Goal: Information Seeking & Learning: Learn about a topic

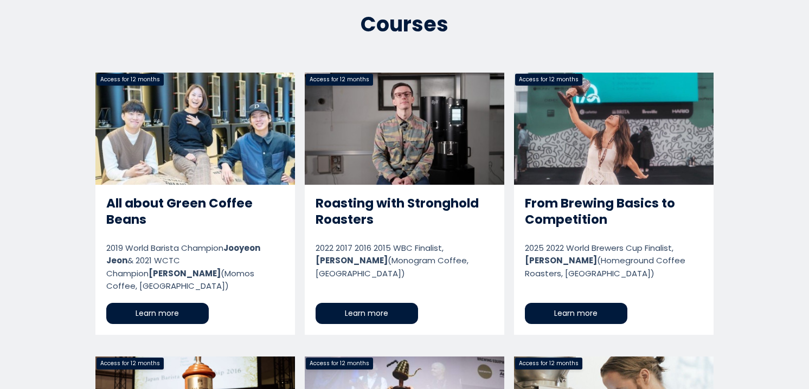
scroll to position [597, 0]
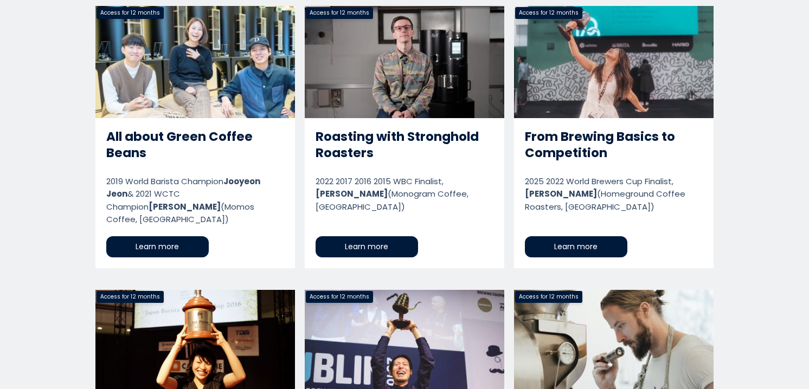
click at [581, 148] on link "From Brewing Basics to Competition" at bounding box center [614, 137] width 200 height 263
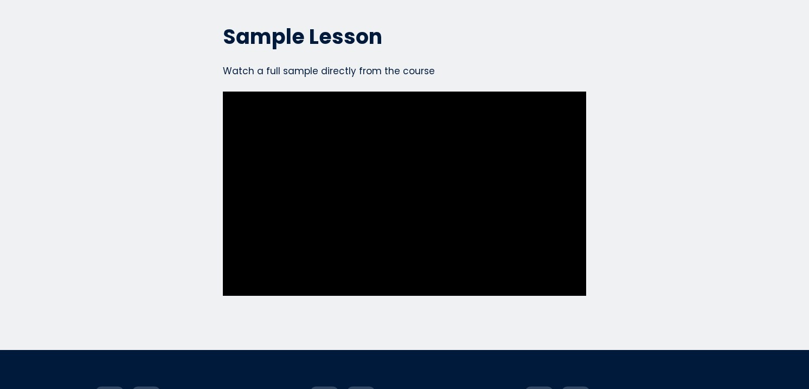
scroll to position [4177, 0]
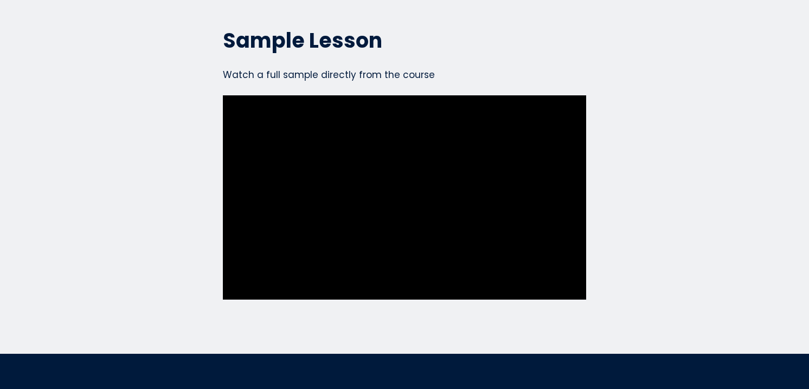
click at [730, 105] on section "Sample Lesson Watch a full sample directly from the course Watch a full sample …" at bounding box center [404, 175] width 809 height 360
click at [711, 126] on section "Sample Lesson Watch a full sample directly from the course Watch a full sample …" at bounding box center [404, 175] width 809 height 360
click at [777, 180] on section "Sample Lesson Watch a full sample directly from the course Watch a full sample …" at bounding box center [404, 175] width 809 height 360
click at [712, 101] on section "Sample Lesson Watch a full sample directly from the course Watch a full sample …" at bounding box center [404, 175] width 809 height 360
click at [715, 143] on section "Sample Lesson Watch a full sample directly from the course Watch a full sample …" at bounding box center [404, 175] width 809 height 360
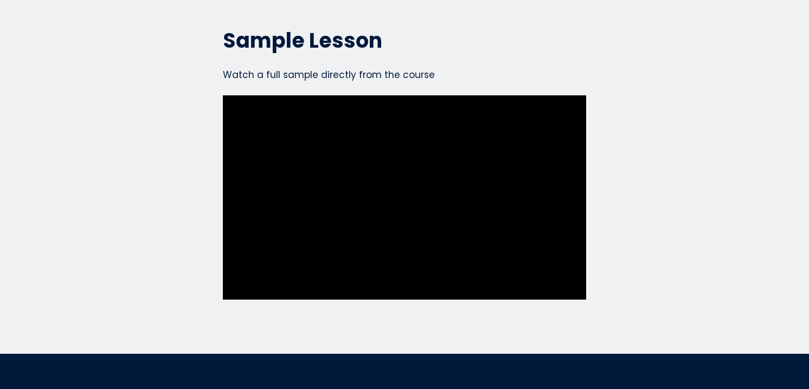
click at [705, 216] on section "Sample Lesson Watch a full sample directly from the course Watch a full sample …" at bounding box center [404, 175] width 809 height 360
click at [577, 268] on section "Sample Lesson Watch a full sample directly from the course Watch a full sample …" at bounding box center [404, 175] width 809 height 360
click at [712, 130] on section "Sample Lesson Watch a full sample directly from the course Watch a full sample …" at bounding box center [404, 175] width 809 height 360
